Goal: Information Seeking & Learning: Learn about a topic

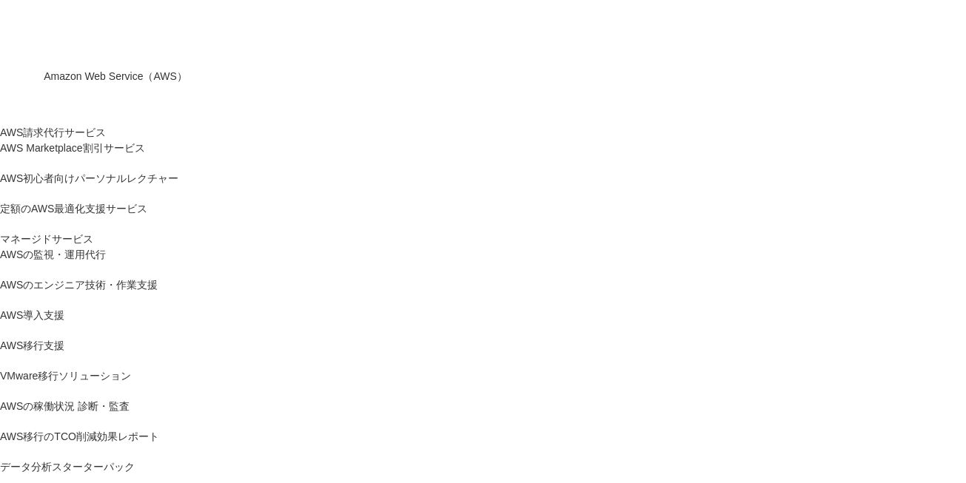
scroll to position [295, 0]
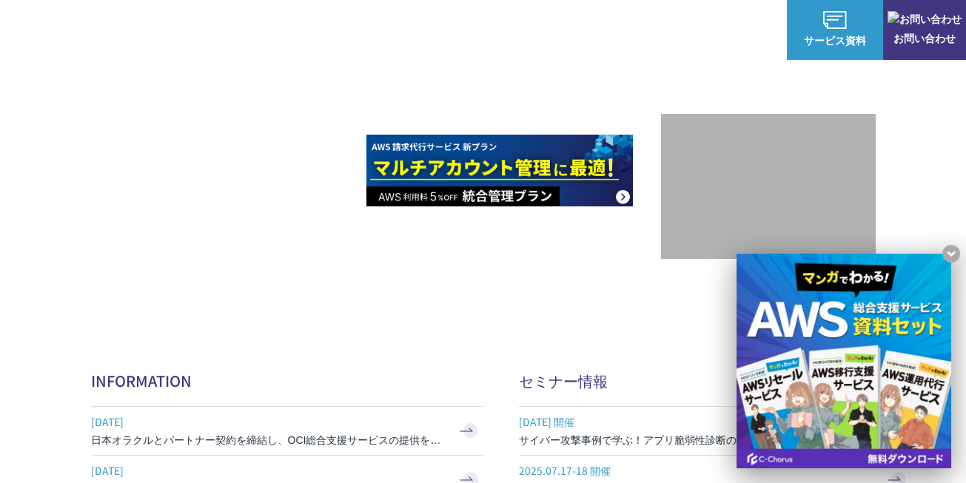
click at [946, 250] on x-t at bounding box center [951, 254] width 18 height 18
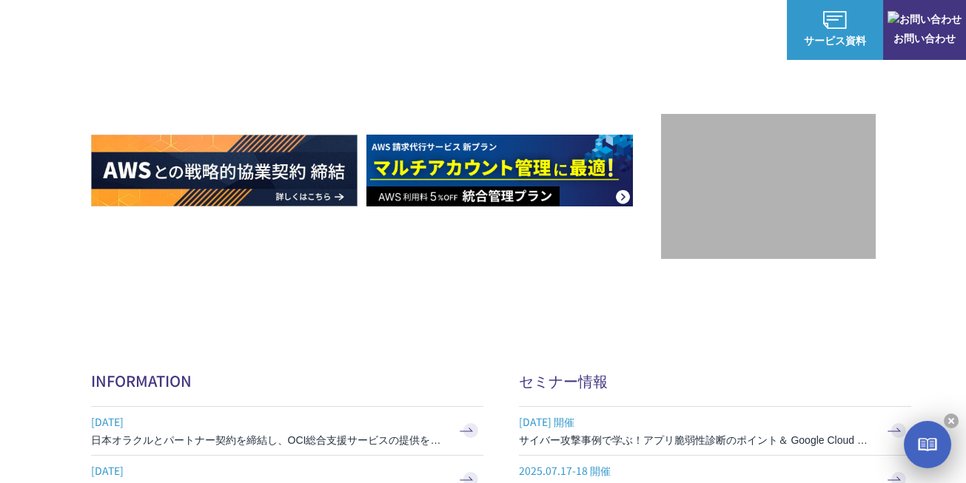
click at [926, 304] on div "AWSの導入からコスト削減、 構成・運用の最適化からデータ活用まで 規模や業種業態を問わない マネージドサービスで AWS ジャーニーの 成功を実現 AWS …" at bounding box center [483, 19] width 966 height 628
click at [236, 314] on div "AWSの導入からコスト削減、 構成・運用の最適化からデータ活用まで 規模や業種業態を問わない マネージドサービスで AWS ジャーニーの 成功を実現 AWS …" at bounding box center [483, 19] width 966 height 628
click at [950, 420] on x-t at bounding box center [950, 421] width 15 height 15
click at [909, 307] on div "AWSの導入からコスト削減、 構成・運用の最適化からデータ活用まで 規模や業種業態を問わない マネージドサービスで AWS ジャーニーの 成功を実現 AWS …" at bounding box center [483, 19] width 966 height 628
click at [398, 262] on div "AWSの導入からコスト削減、 構成・運用の最適化からデータ活用まで 規模や業種業態を問わない マネージドサービスで AWS ジャーニーの 成功を実現 AWS …" at bounding box center [483, 19] width 966 height 628
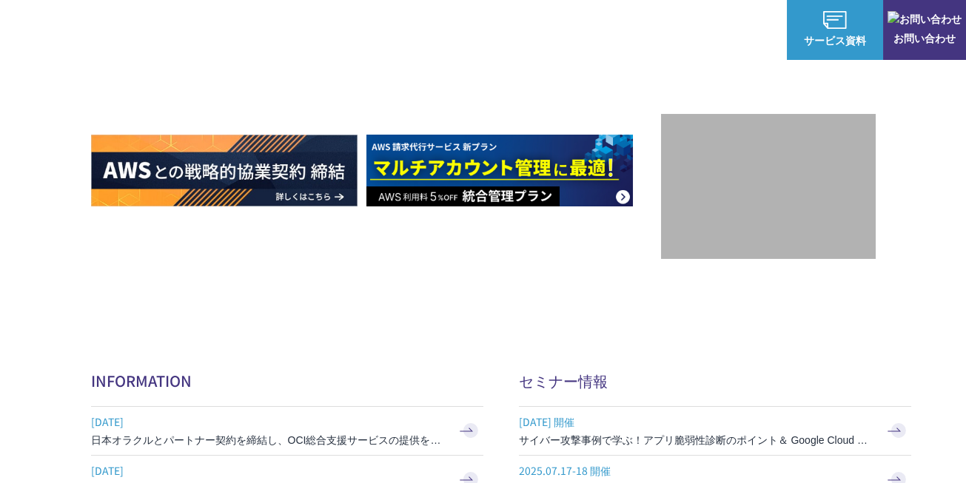
click at [398, 262] on div "AWSの導入からコスト削減、 構成・運用の最適化からデータ活用まで 規模や業種業態を問わない マネージドサービスで AWS ジャーニーの 成功を実現 AWS …" at bounding box center [483, 19] width 966 height 628
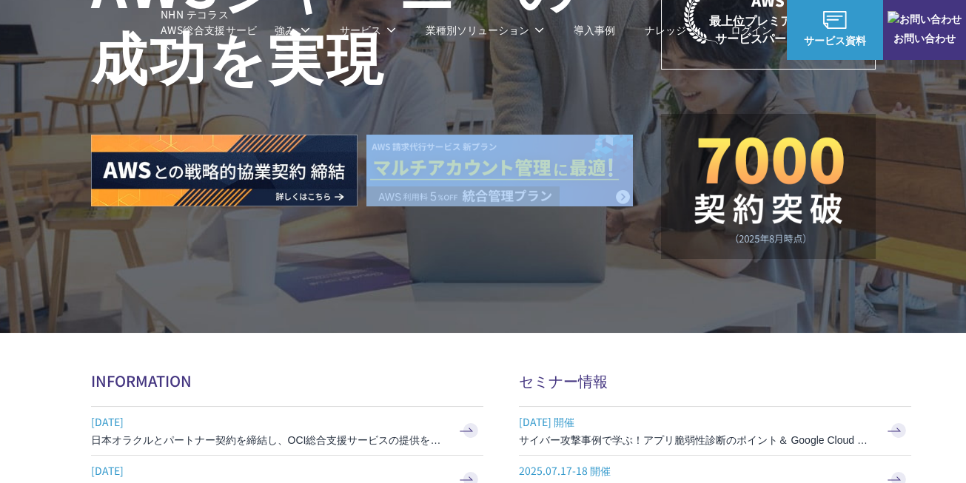
click at [398, 262] on div "AWSの導入からコスト削減、 構成・運用の最適化からデータ活用まで 規模や業種業態を問わない マネージドサービスで AWS ジャーニーの 成功を実現 AWS …" at bounding box center [483, 19] width 966 height 628
drag, startPoint x: 398, startPoint y: 262, endPoint x: 283, endPoint y: 189, distance: 136.7
click at [283, 189] on img at bounding box center [224, 171] width 266 height 72
